Goal: Check status: Check status

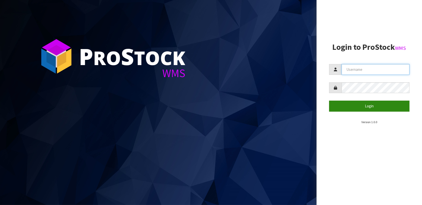
type input "[EMAIL_ADDRESS][DOMAIN_NAME]"
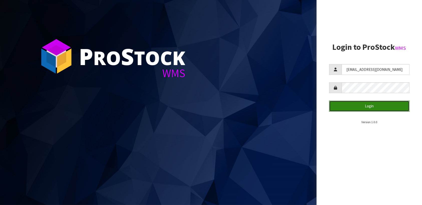
click at [370, 108] on button "Login" at bounding box center [369, 106] width 80 height 11
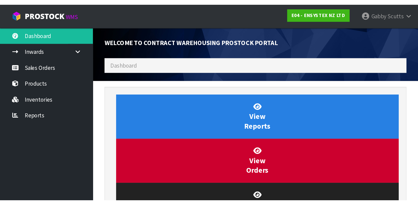
scroll to position [250109, 250228]
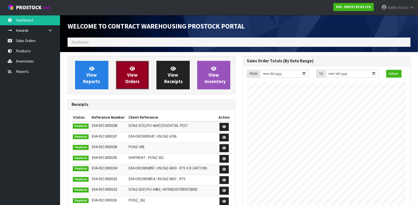
click at [125, 82] on link "View Orders" at bounding box center [132, 75] width 33 height 29
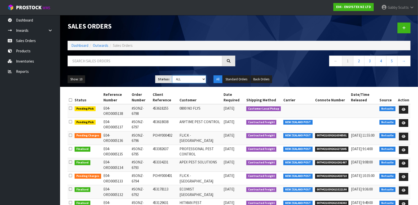
click at [204, 79] on select "Draft Pending Allocated Pending Pick Goods Picked Goods Packed Pending Charges …" at bounding box center [189, 79] width 34 height 8
select select "string:9"
click at [172, 75] on select "Draft Pending Allocated Pending Pick Goods Picked Goods Packed Pending Charges …" at bounding box center [189, 79] width 34 height 8
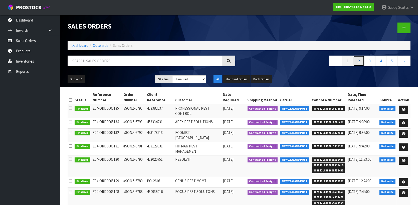
drag, startPoint x: 360, startPoint y: 61, endPoint x: 353, endPoint y: 68, distance: 9.9
click at [360, 61] on link "2" at bounding box center [358, 61] width 11 height 11
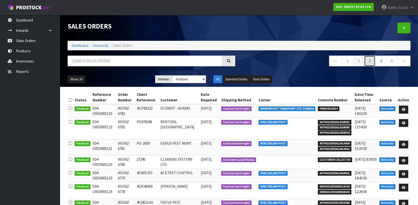
click at [368, 62] on link "3" at bounding box center [369, 61] width 11 height 11
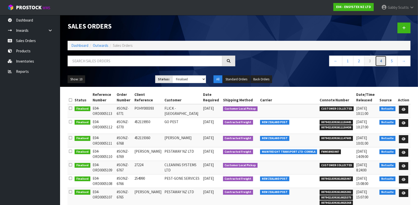
click at [380, 60] on link "4" at bounding box center [380, 61] width 11 height 11
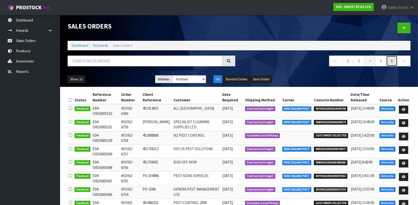
click at [391, 61] on link "6" at bounding box center [391, 61] width 11 height 11
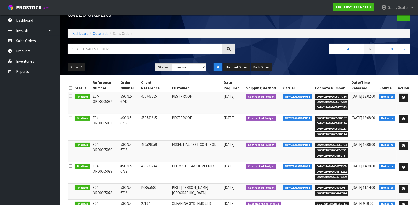
scroll to position [6, 0]
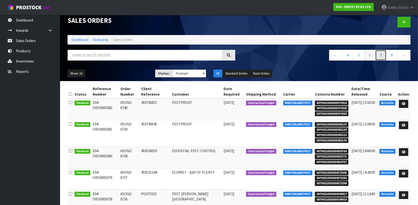
click at [381, 55] on link "7" at bounding box center [380, 55] width 11 height 11
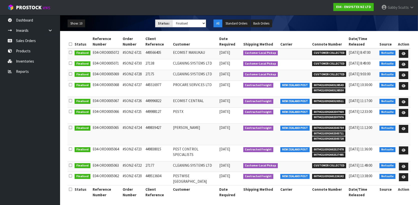
scroll to position [31, 0]
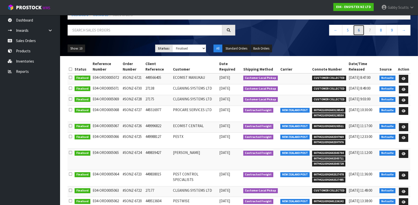
click at [359, 31] on link "6" at bounding box center [358, 30] width 11 height 11
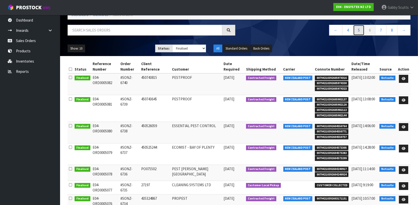
click at [357, 31] on link "5" at bounding box center [358, 30] width 11 height 11
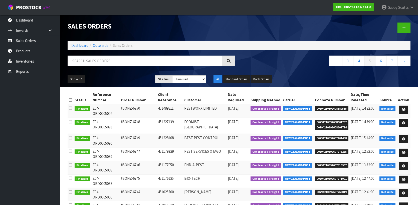
scroll to position [0, 0]
click at [357, 60] on link "4" at bounding box center [358, 61] width 11 height 11
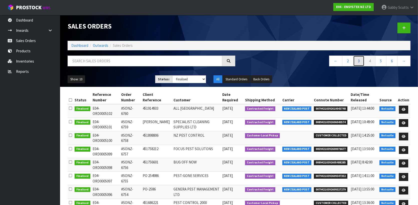
click at [358, 62] on link "3" at bounding box center [358, 61] width 11 height 11
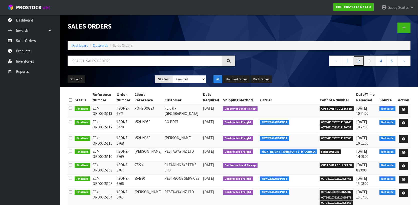
click at [358, 60] on link "2" at bounding box center [358, 61] width 11 height 11
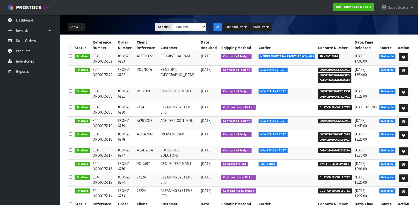
scroll to position [19, 0]
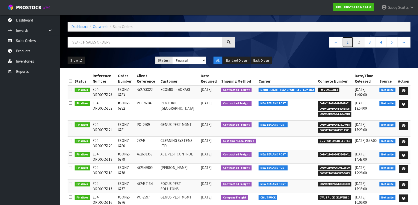
click at [345, 41] on link "1" at bounding box center [347, 42] width 11 height 11
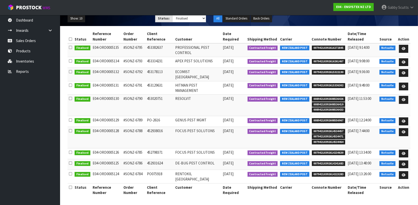
scroll to position [63, 0]
